Goal: Task Accomplishment & Management: Manage account settings

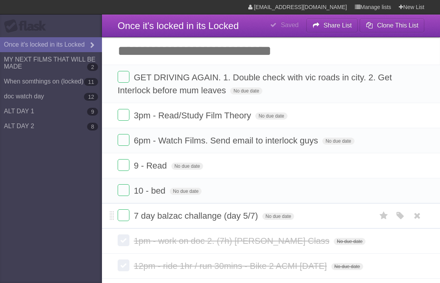
scroll to position [53, 0]
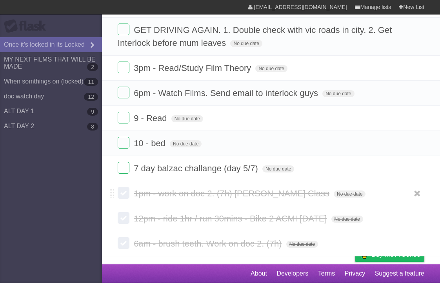
click at [123, 192] on label at bounding box center [124, 193] width 12 height 12
click at [123, 218] on label at bounding box center [124, 218] width 12 height 12
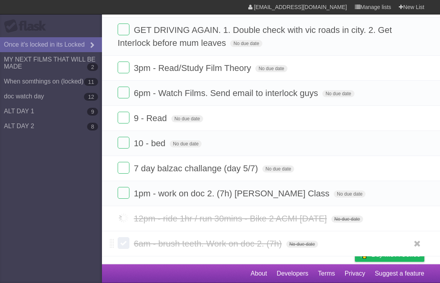
click at [123, 243] on label at bounding box center [124, 243] width 12 height 12
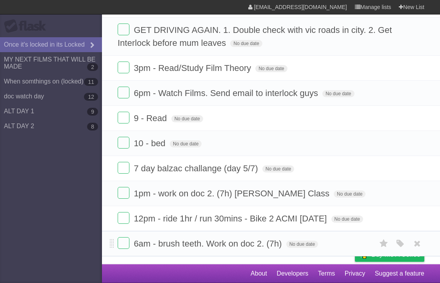
scroll to position [30, 0]
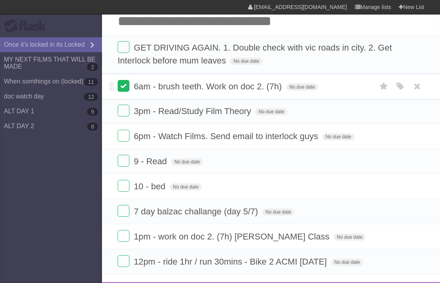
drag, startPoint x: 111, startPoint y: 242, endPoint x: 125, endPoint y: 85, distance: 157.0
click at [125, 85] on form "6am - brush teeth. Work on doc 2. (7h) No due date White Red Blue Green Purple …" at bounding box center [271, 86] width 306 height 13
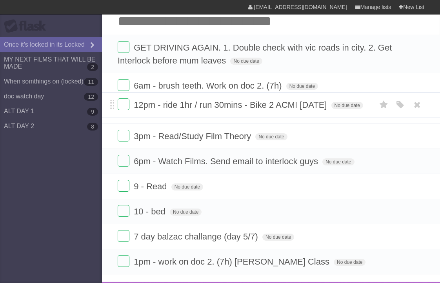
drag, startPoint x: 111, startPoint y: 240, endPoint x: 138, endPoint y: 102, distance: 140.2
click at [138, 102] on form "12pm - ride 1hr / run 30mins - Bike 2 ACMI [DATE] No due date White Red Blue Gr…" at bounding box center [271, 104] width 306 height 13
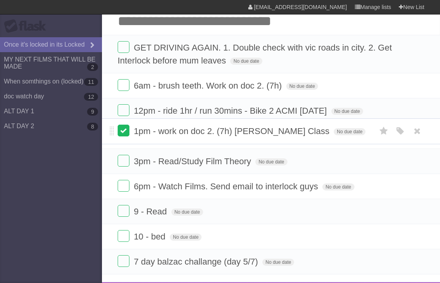
drag, startPoint x: 112, startPoint y: 241, endPoint x: 118, endPoint y: 130, distance: 111.1
click at [118, 130] on form "1pm - work on doc 2. (7h) [PERSON_NAME] Class No due date White Red Blue Green …" at bounding box center [271, 131] width 306 height 13
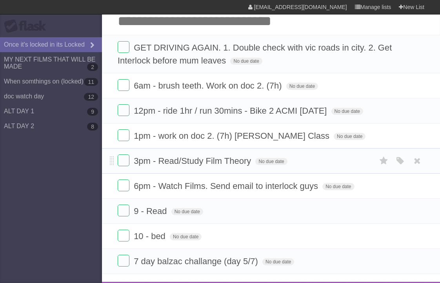
click at [167, 155] on li "3pm - Read/Study Film Theory No due date White Red Blue Green Purple Orange" at bounding box center [271, 160] width 338 height 25
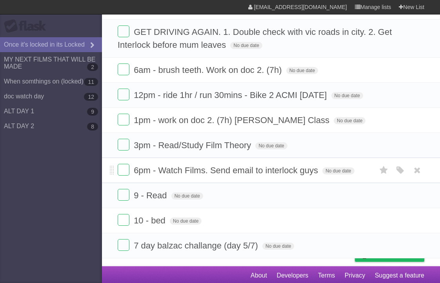
scroll to position [53, 0]
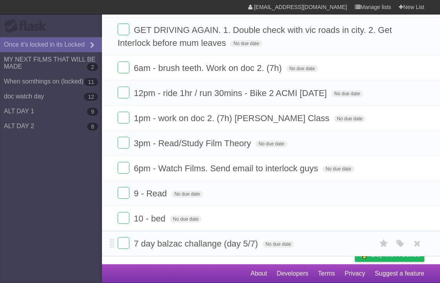
click at [240, 245] on span "7 day balzac challange (day 5/7)" at bounding box center [197, 244] width 126 height 10
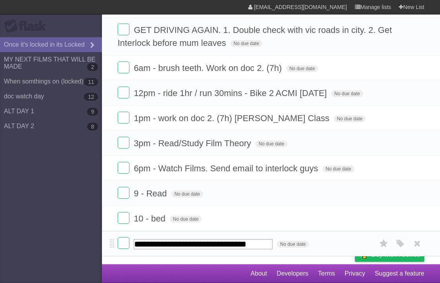
click at [245, 243] on input "**********" at bounding box center [203, 244] width 139 height 10
click at [246, 243] on input "**********" at bounding box center [203, 244] width 139 height 10
type input "**********"
